Goal: Information Seeking & Learning: Learn about a topic

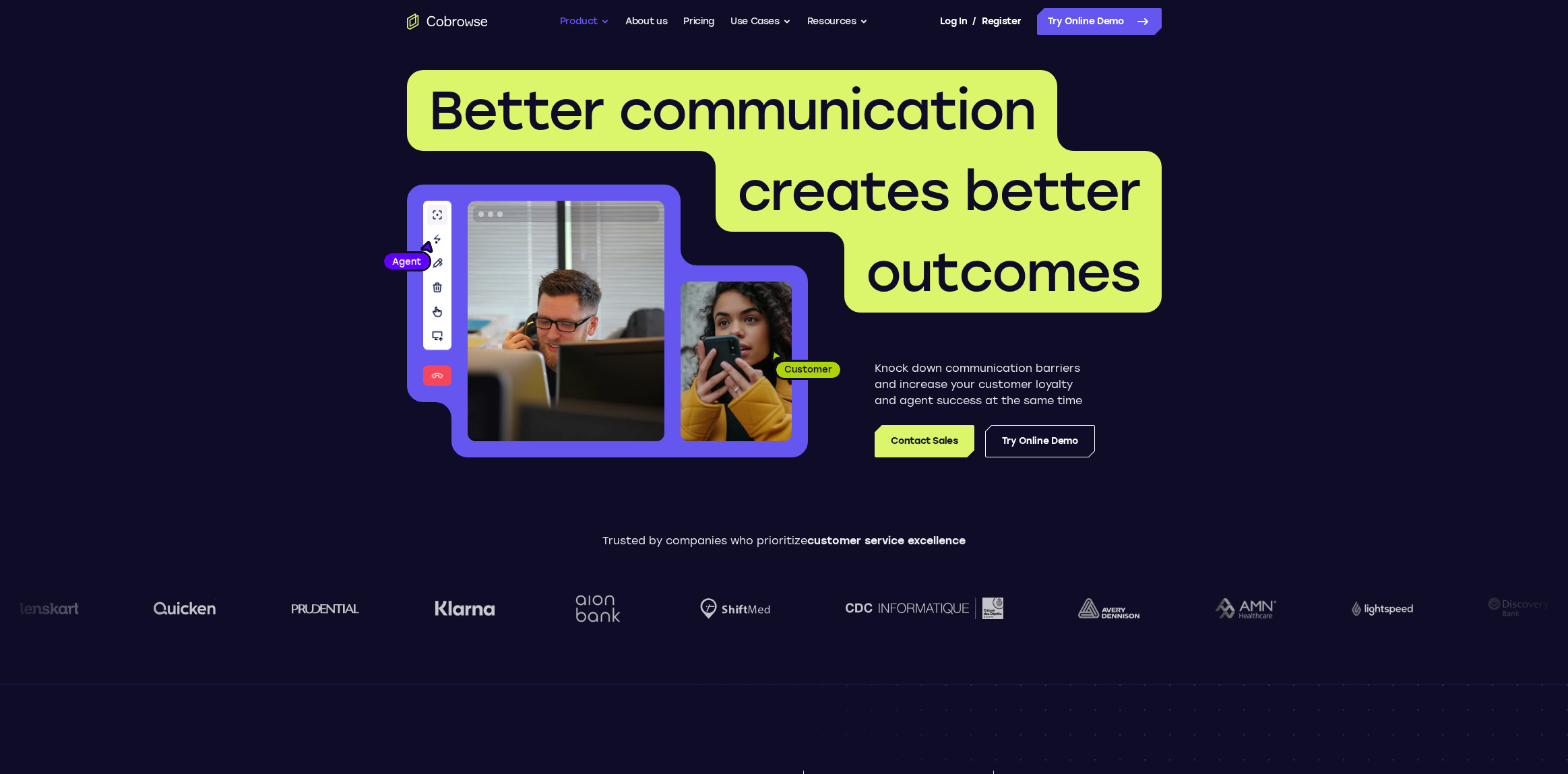
click at [583, 22] on button "Product" at bounding box center [584, 21] width 50 height 27
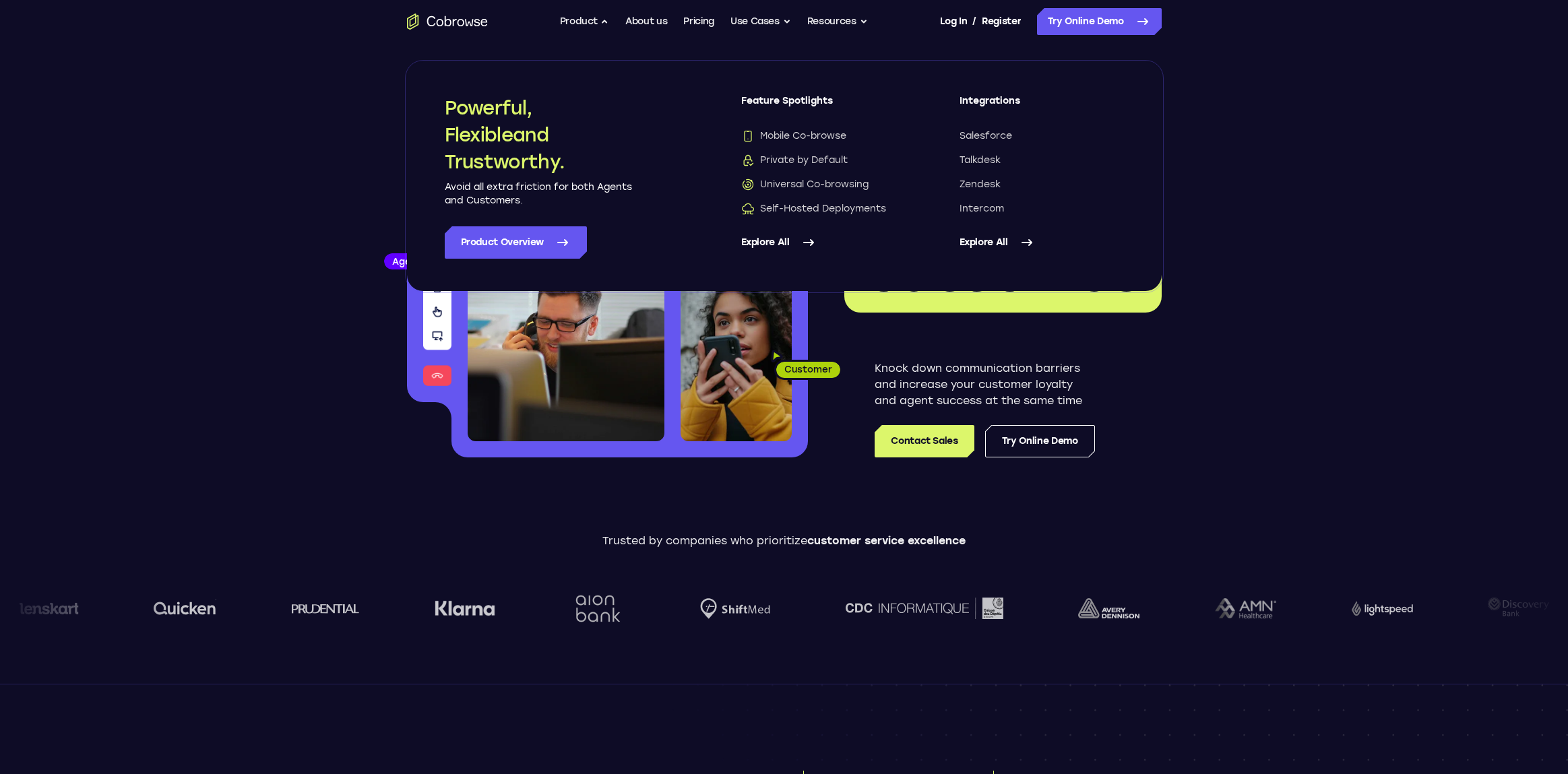
click at [774, 239] on link "Explore All" at bounding box center [823, 243] width 164 height 32
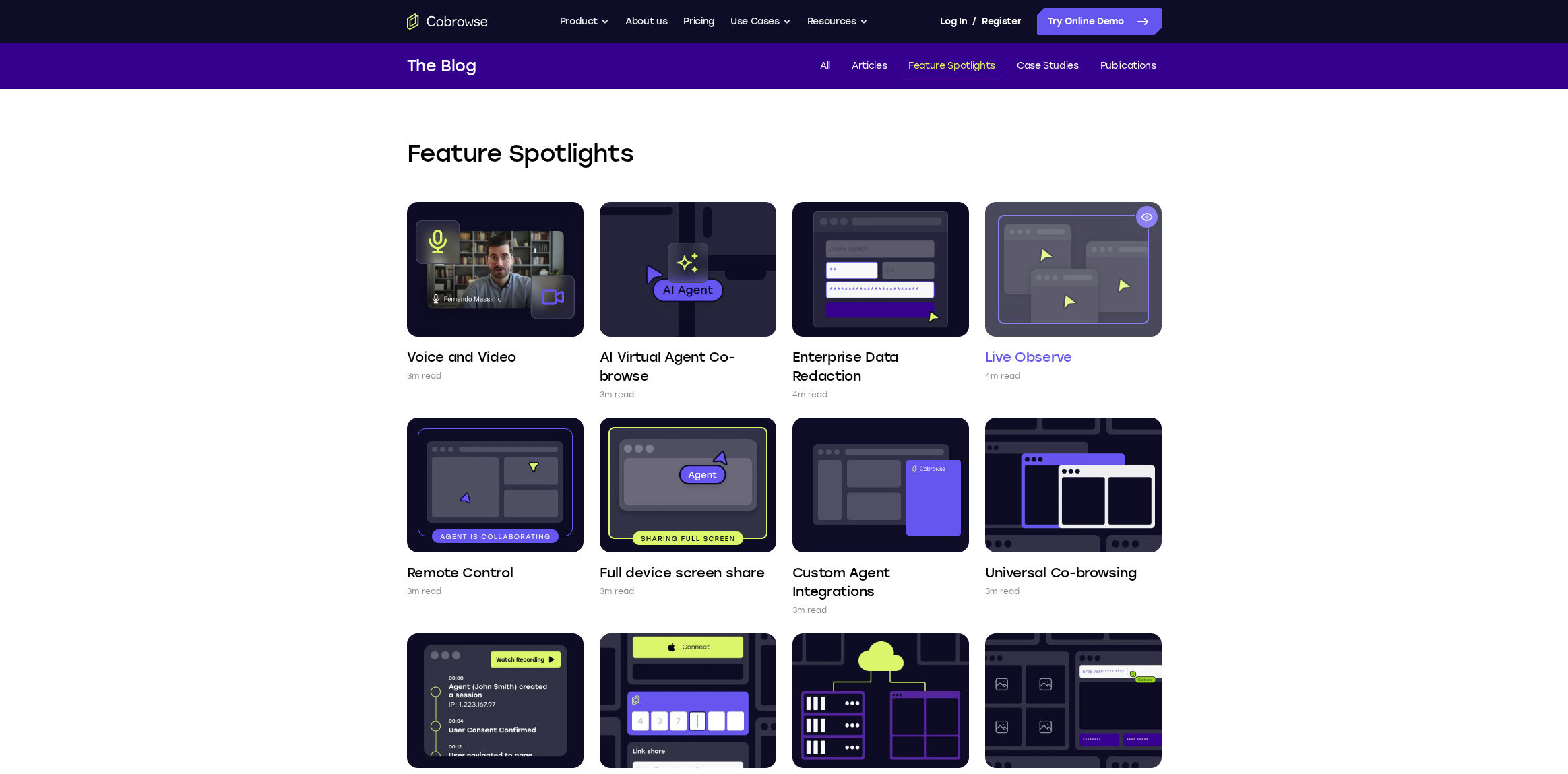
click at [1098, 275] on img at bounding box center [1073, 270] width 176 height 135
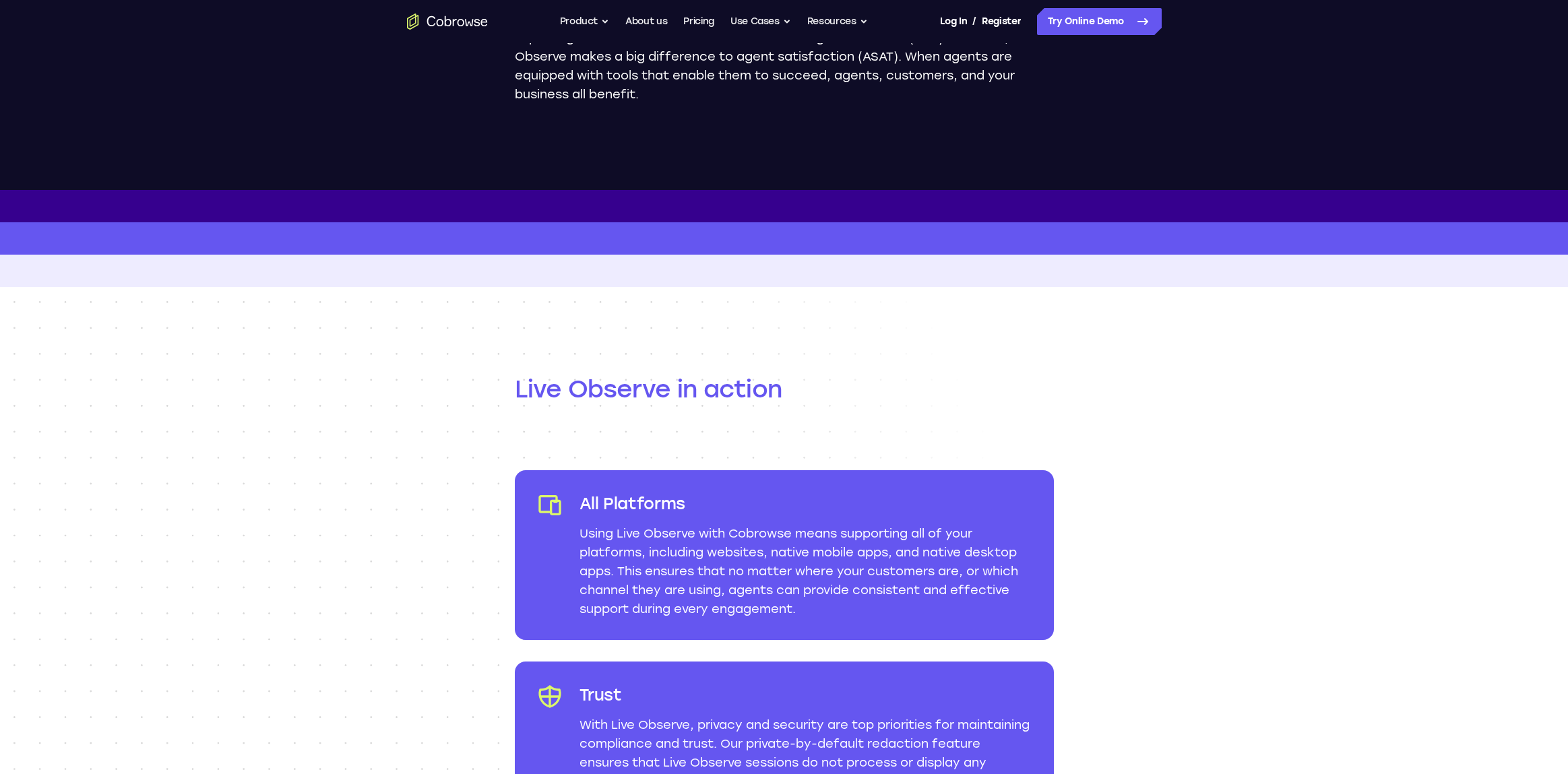
scroll to position [1240, 0]
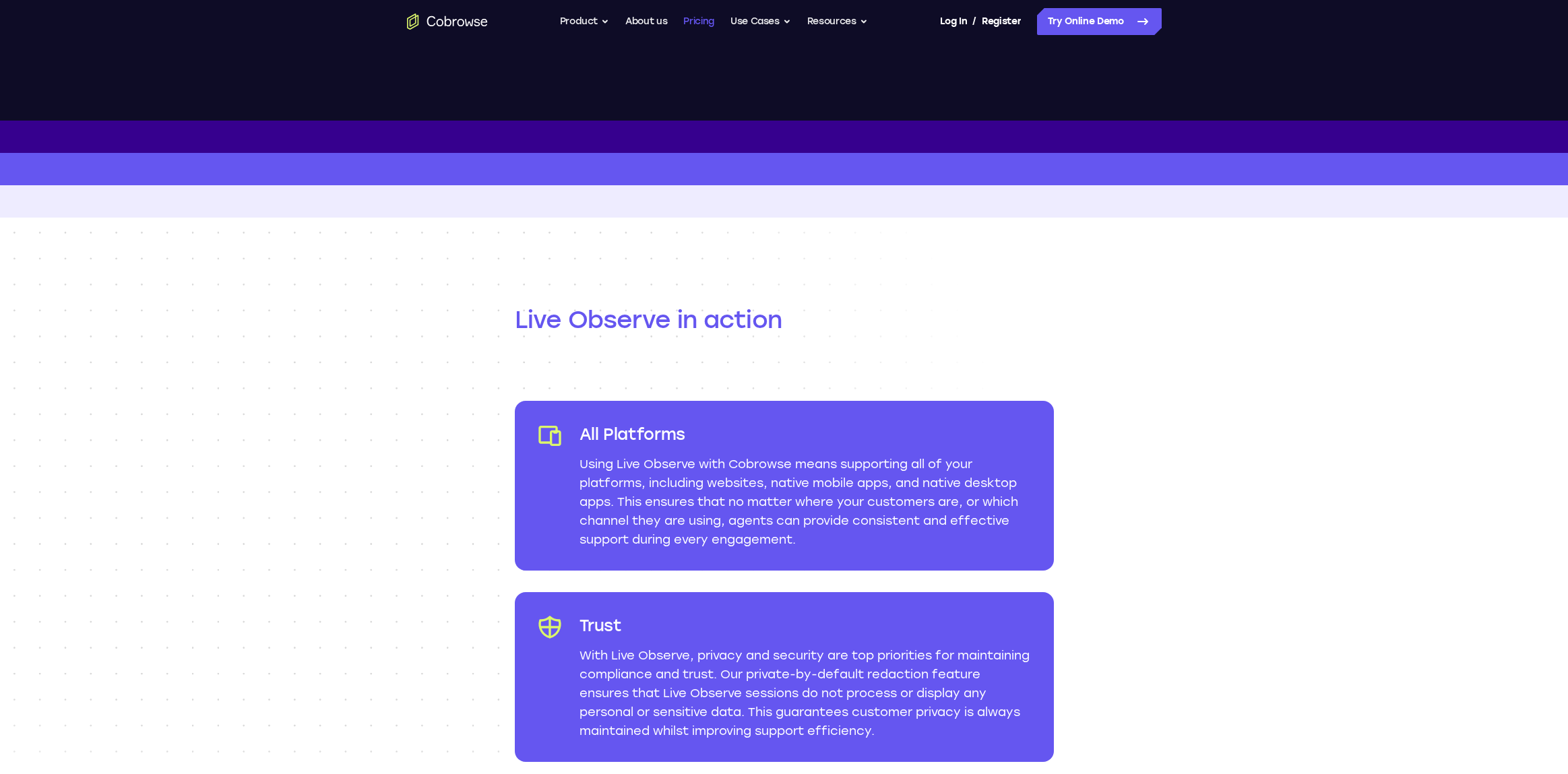
click at [702, 21] on link "Pricing" at bounding box center [699, 21] width 31 height 27
